Goal: Transaction & Acquisition: Purchase product/service

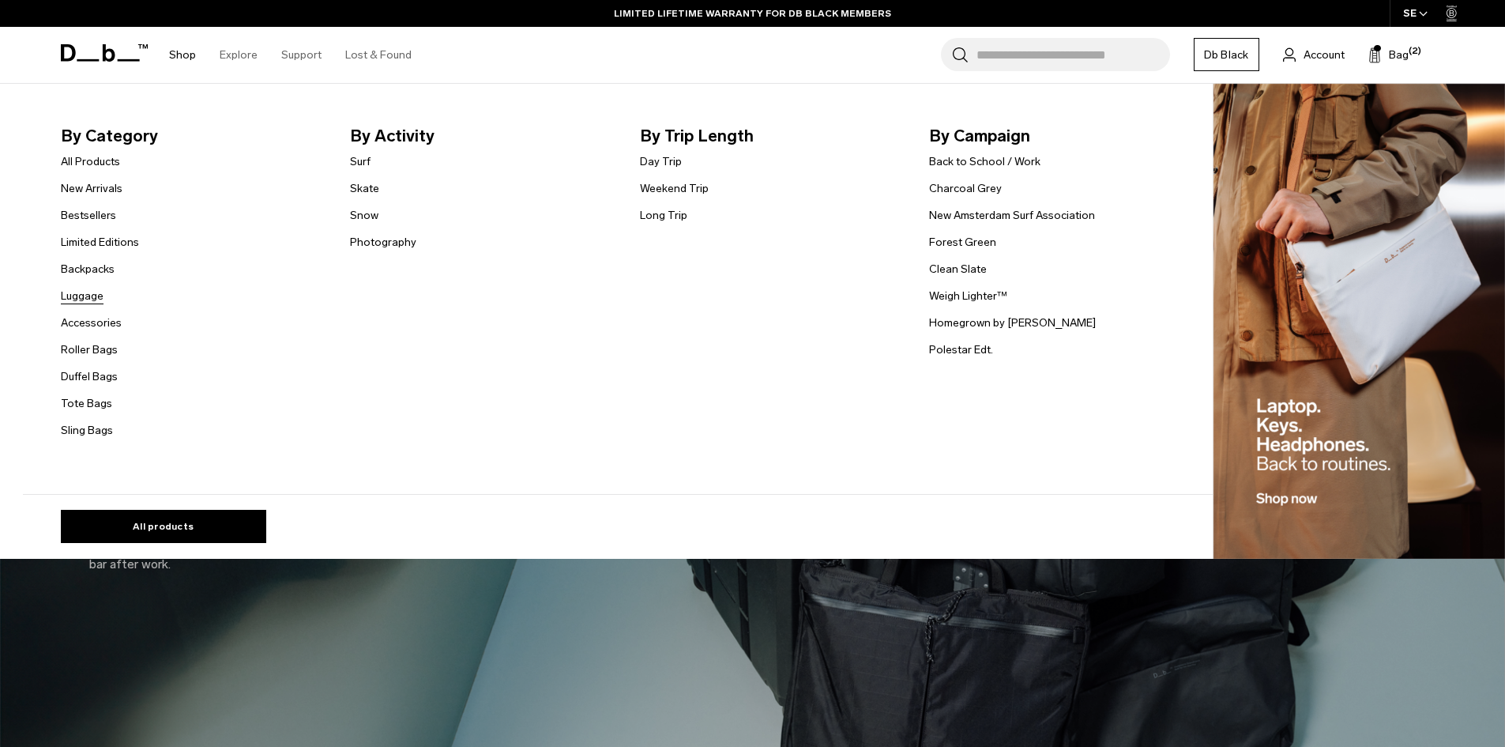
click at [91, 296] on link "Luggage" at bounding box center [82, 296] width 43 height 17
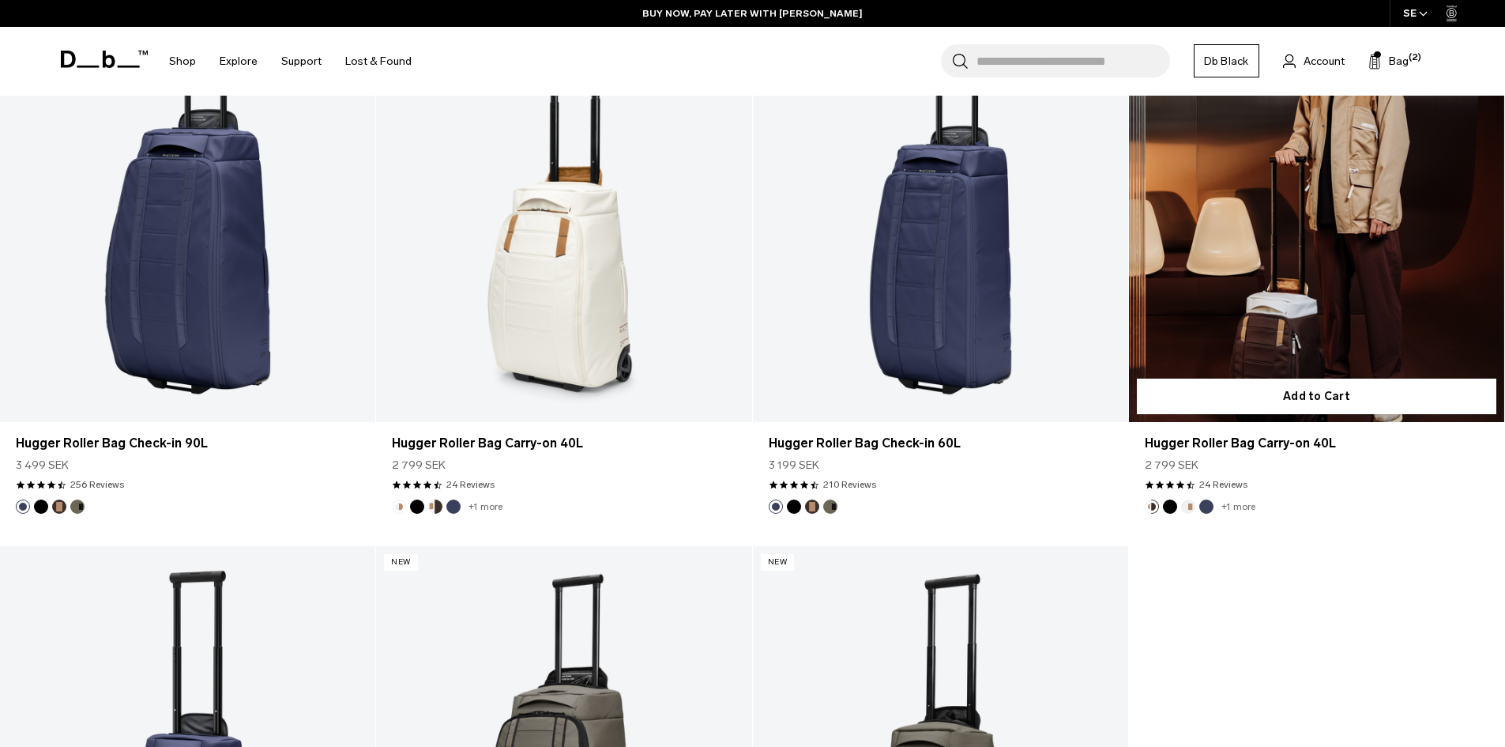
scroll to position [5216, 0]
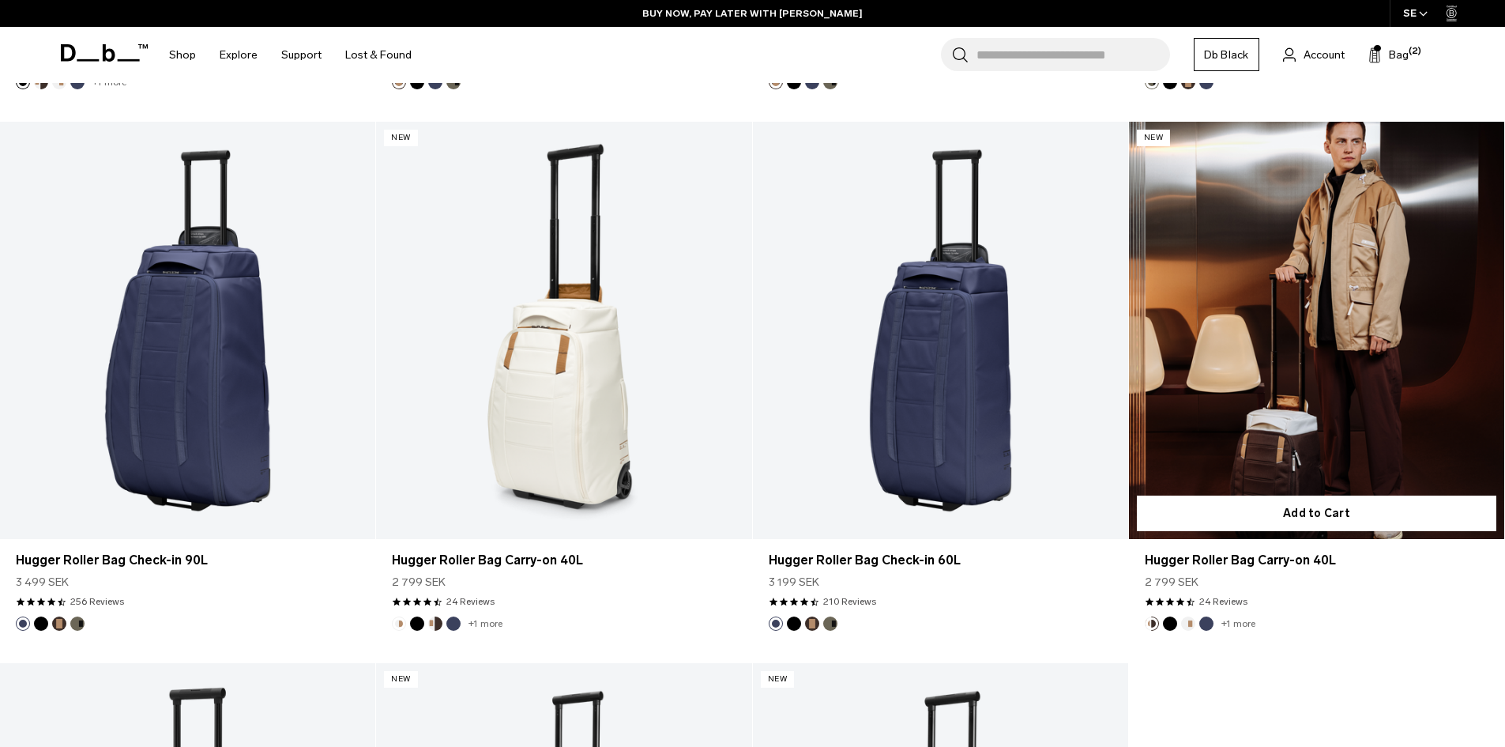
click at [1189, 623] on button "Oatmilk" at bounding box center [1188, 623] width 14 height 14
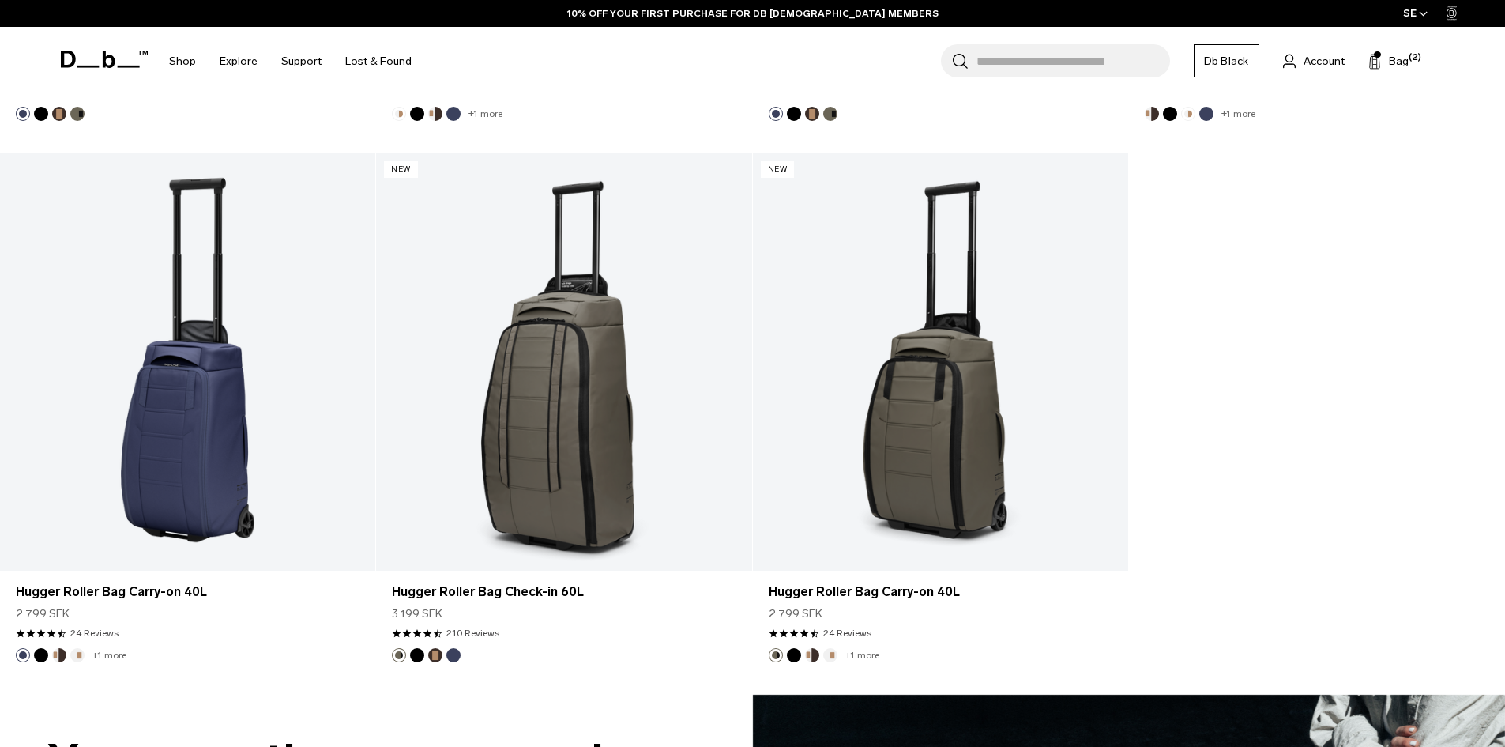
scroll to position [5295, 0]
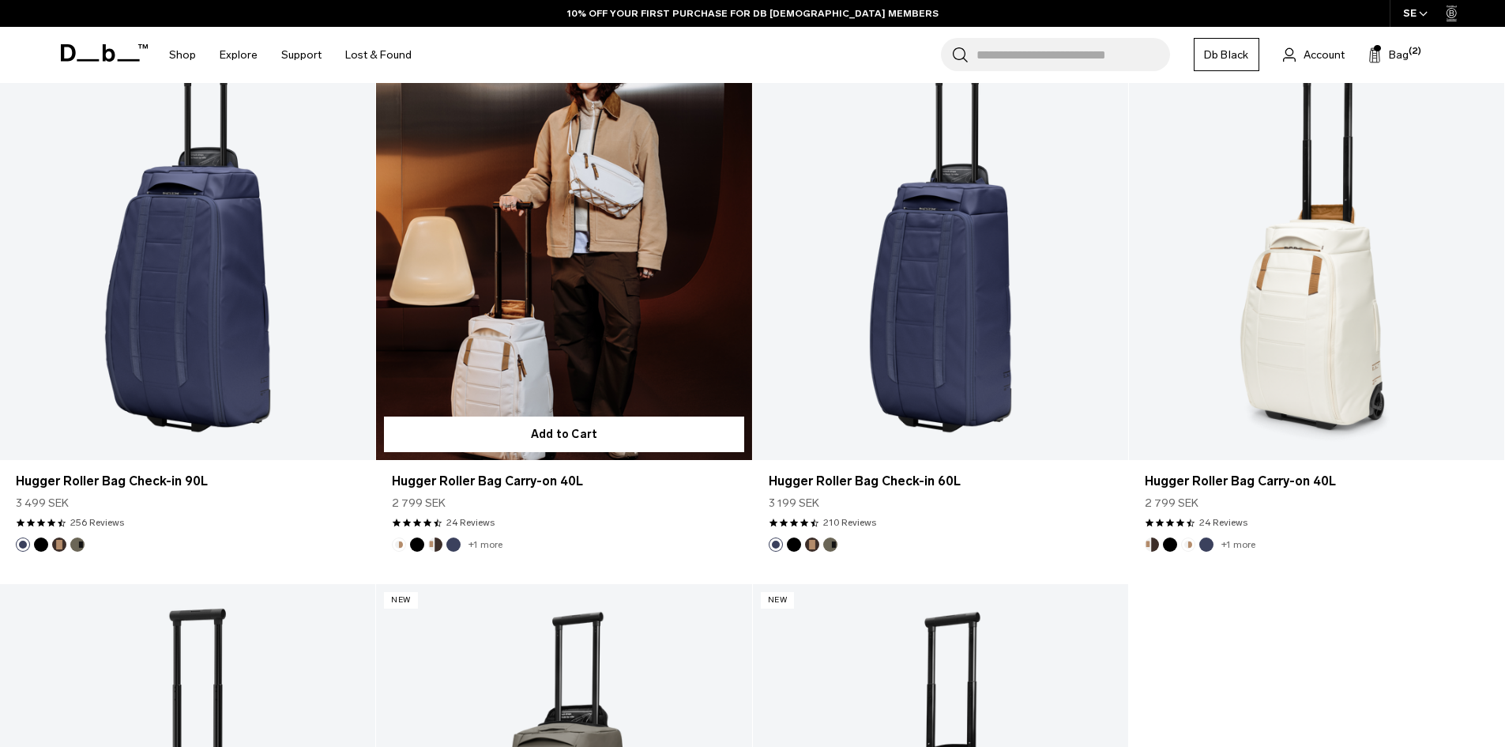
click at [586, 331] on link "Hugger Roller Bag Carry-on 40L" at bounding box center [563, 251] width 375 height 417
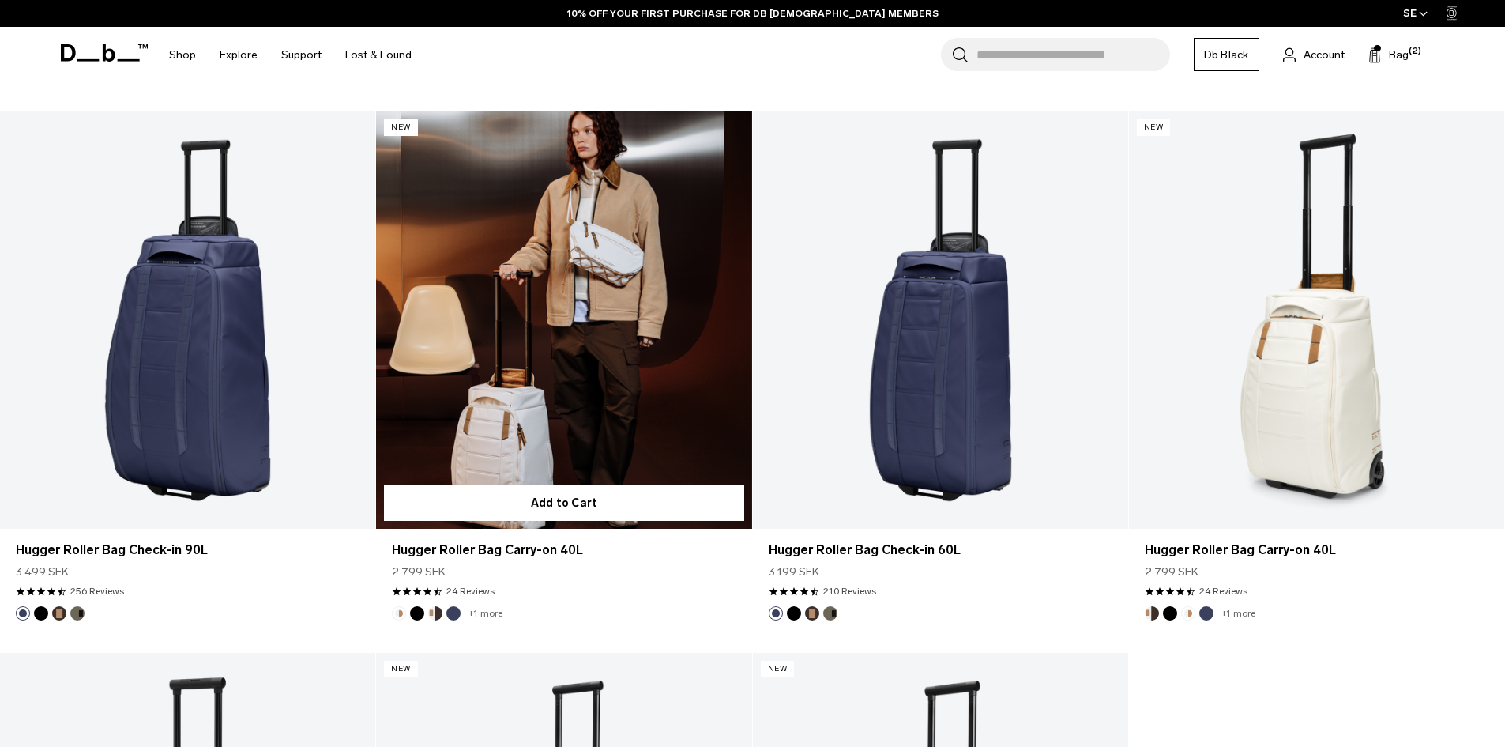
scroll to position [5216, 0]
